Goal: Answer question/provide support

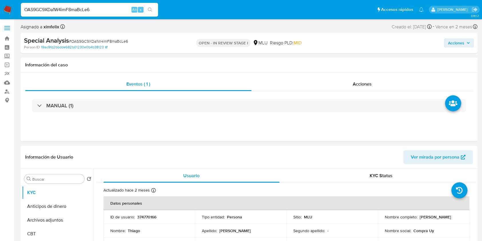
select select "10"
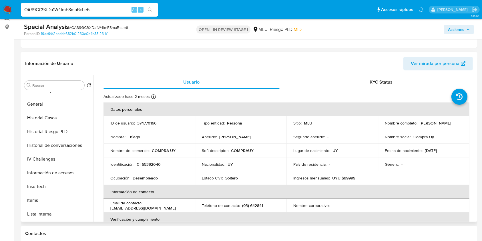
scroll to position [178, 0]
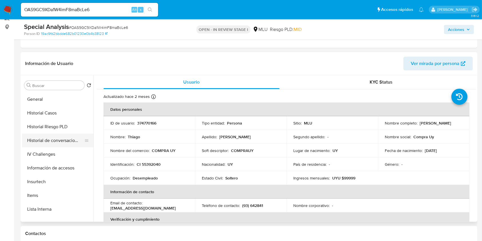
click at [69, 140] on button "Historial de conversaciones" at bounding box center [55, 141] width 67 height 14
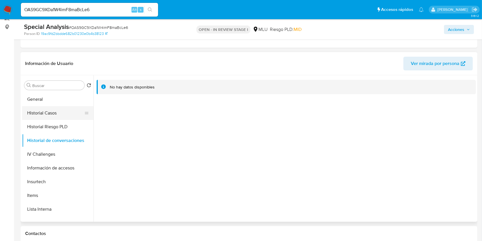
click at [65, 114] on button "Historial Casos" at bounding box center [55, 113] width 67 height 14
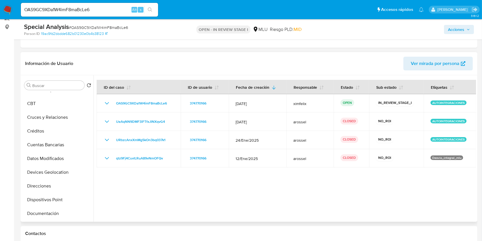
scroll to position [32, 0]
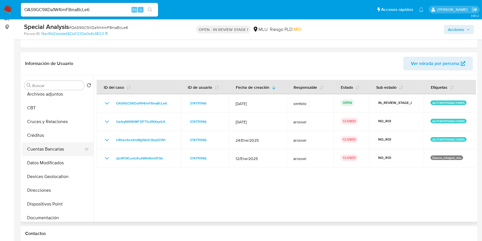
click at [55, 148] on button "Cuentas Bancarias" at bounding box center [55, 149] width 67 height 14
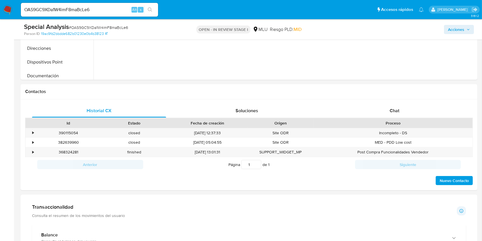
scroll to position [249, 0]
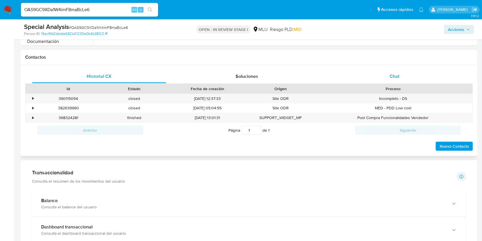
click at [407, 75] on div "Chat" at bounding box center [395, 76] width 134 height 14
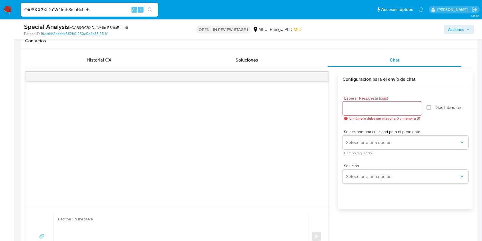
scroll to position [272, 0]
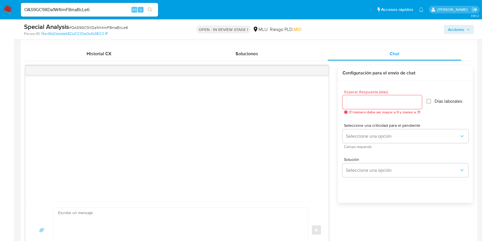
click at [191, 220] on textarea at bounding box center [179, 230] width 243 height 45
paste textarea "Lo ipsumdolors am con adipiscinge seddoeius tempori utlab. Etd magn aliqua, eni…"
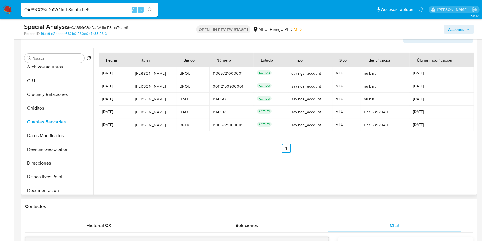
scroll to position [0, 0]
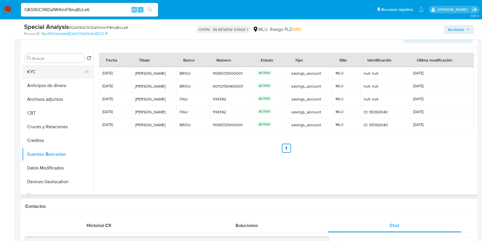
click at [54, 74] on button "KYC" at bounding box center [55, 72] width 67 height 14
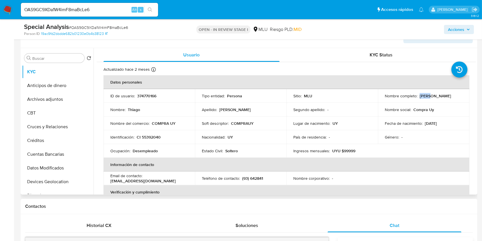
drag, startPoint x: 394, startPoint y: 97, endPoint x: 380, endPoint y: 99, distance: 14.1
click at [380, 99] on td "Nombre completo : [PERSON_NAME]" at bounding box center [423, 96] width 91 height 14
click at [420, 97] on p "[PERSON_NAME]" at bounding box center [435, 95] width 31 height 5
drag, startPoint x: 395, startPoint y: 98, endPoint x: 383, endPoint y: 98, distance: 12.0
click at [420, 98] on p "[PERSON_NAME]" at bounding box center [435, 95] width 31 height 5
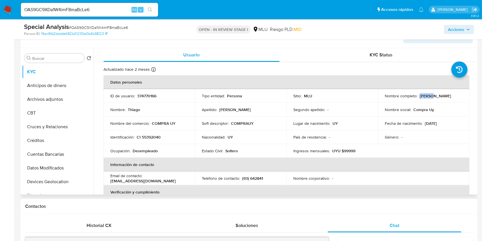
copy p "Thiago"
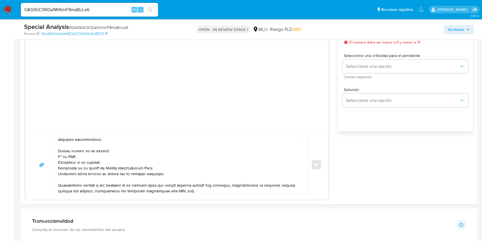
scroll to position [356, 0]
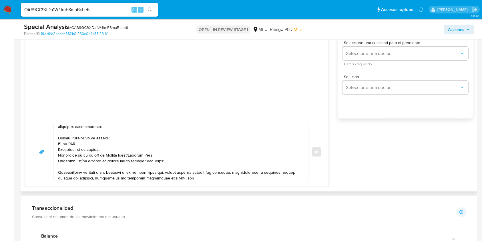
click at [83, 126] on textarea at bounding box center [179, 151] width 243 height 57
paste textarea "Thiago"
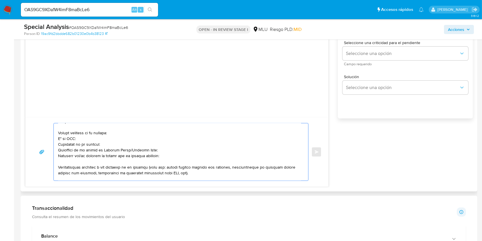
scroll to position [26, 0]
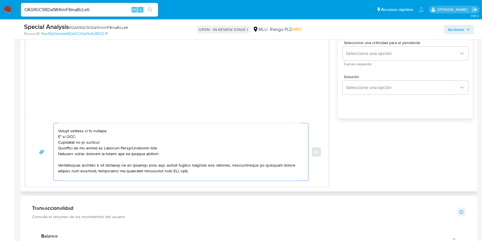
click at [128, 157] on textarea at bounding box center [179, 151] width 243 height 57
click at [83, 160] on textarea at bounding box center [179, 151] width 243 height 57
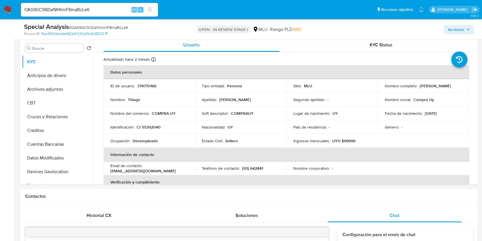
scroll to position [101, 0]
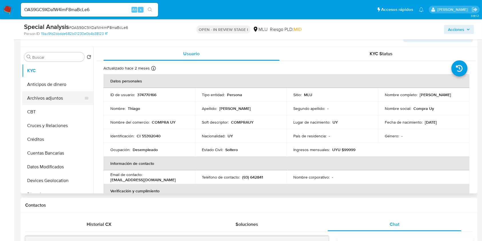
type textarea "Loremi dolors Ametco, Ad elitseddoei te inc utlaboreetd magnaaliq enimadm venia…"
click at [51, 102] on button "Archivos adjuntos" at bounding box center [55, 98] width 67 height 14
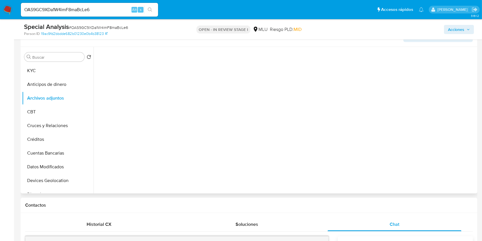
scroll to position [91, 0]
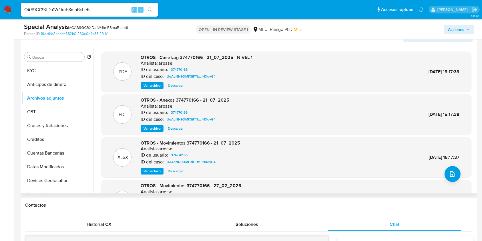
click at [153, 83] on span "Ver archivo" at bounding box center [152, 86] width 17 height 6
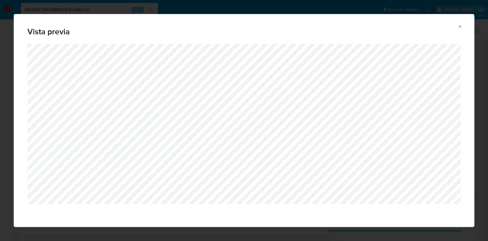
click at [461, 25] on icon "Attachment preview" at bounding box center [460, 26] width 5 height 5
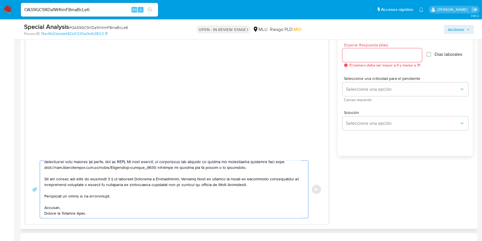
scroll to position [295, 0]
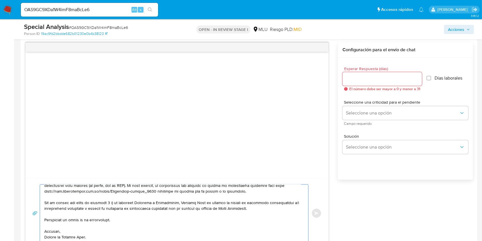
click at [377, 81] on input "Esperar Respuesta (días)" at bounding box center [381, 78] width 79 height 7
type input "3"
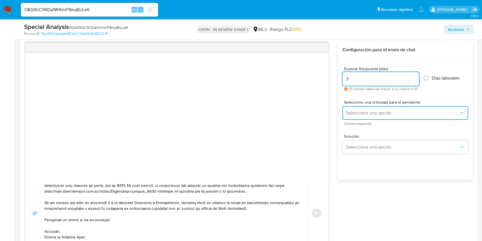
click at [361, 116] on button "Seleccione una opción" at bounding box center [405, 113] width 126 height 14
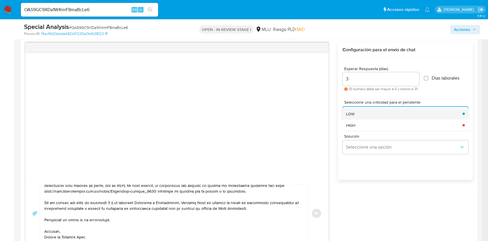
click at [352, 112] on span "LOW" at bounding box center [350, 113] width 9 height 5
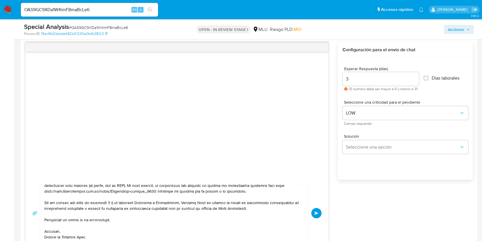
click at [320, 214] on button "Enviar" at bounding box center [316, 213] width 10 height 10
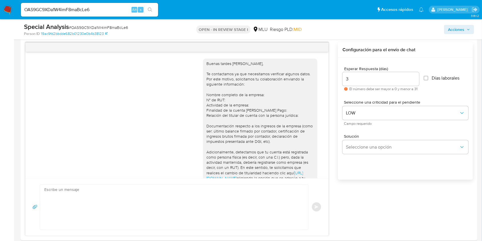
scroll to position [88, 0]
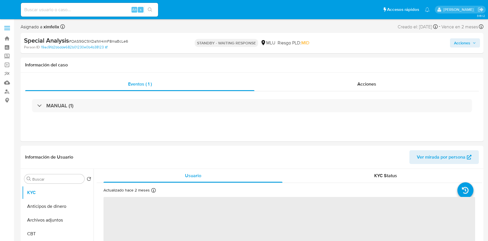
select select "10"
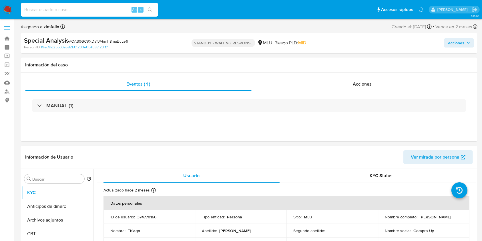
click at [95, 10] on input at bounding box center [89, 9] width 137 height 7
paste input "zsvOLtjyBtuwxEP7hESJm3E6"
type input "zsvOLtjyBtuwxEP7hESJm3E6"
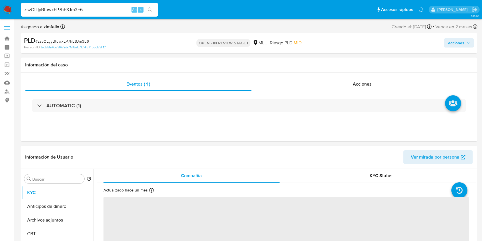
select select "10"
